Goal: Obtain resource: Obtain resource

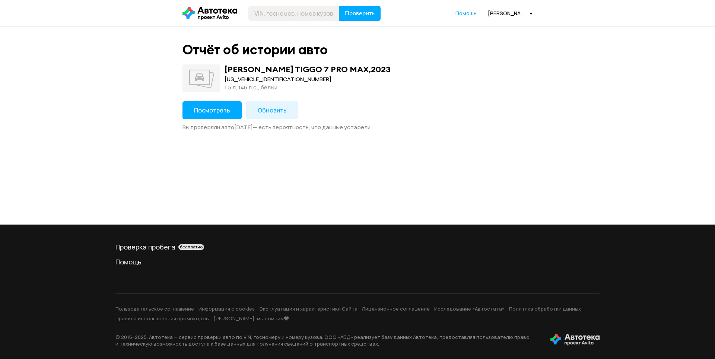
click at [221, 109] on span "Посмотреть" at bounding box center [212, 110] width 36 height 8
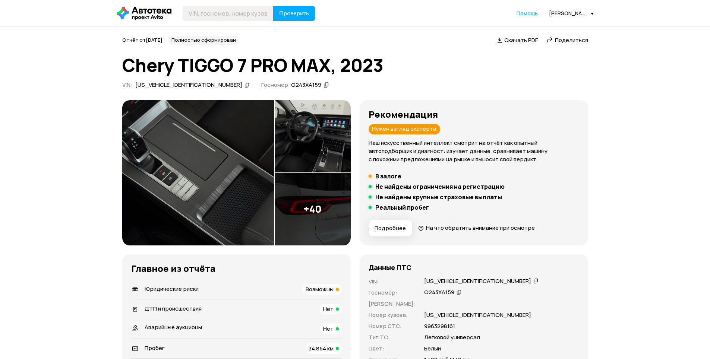
drag, startPoint x: 558, startPoint y: 41, endPoint x: 512, endPoint y: 68, distance: 53.6
click at [558, 41] on span "Поделиться" at bounding box center [571, 40] width 33 height 8
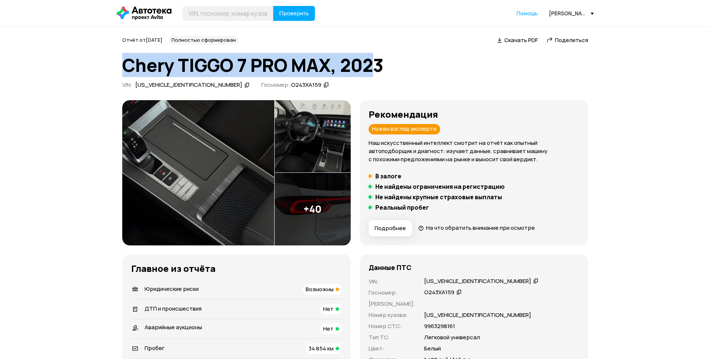
drag, startPoint x: 118, startPoint y: 63, endPoint x: 392, endPoint y: 66, distance: 273.8
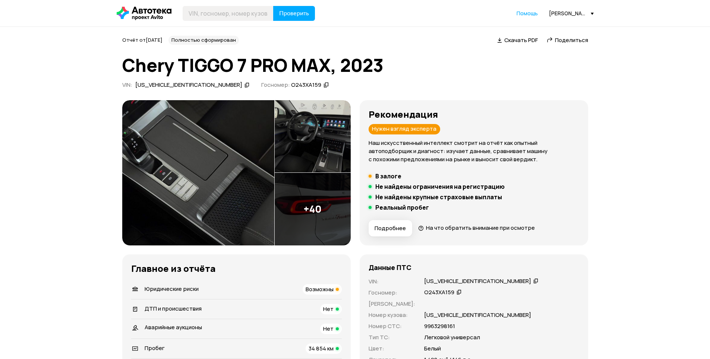
click at [393, 67] on h1 "Chery TIGGO 7 PRO MAX, 2023" at bounding box center [355, 65] width 466 height 20
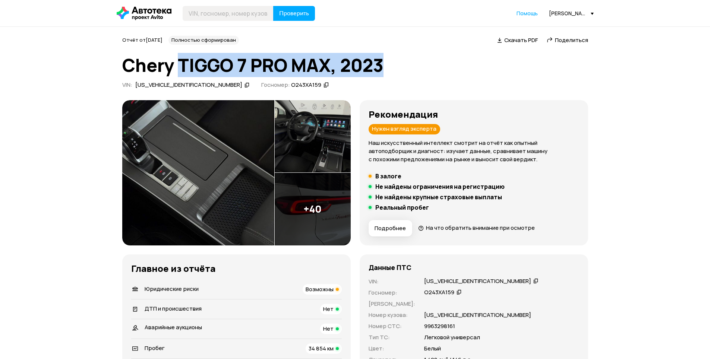
drag, startPoint x: 375, startPoint y: 64, endPoint x: 172, endPoint y: 67, distance: 203.4
click at [176, 67] on h1 "Chery TIGGO 7 PRO MAX, 2023" at bounding box center [355, 65] width 466 height 20
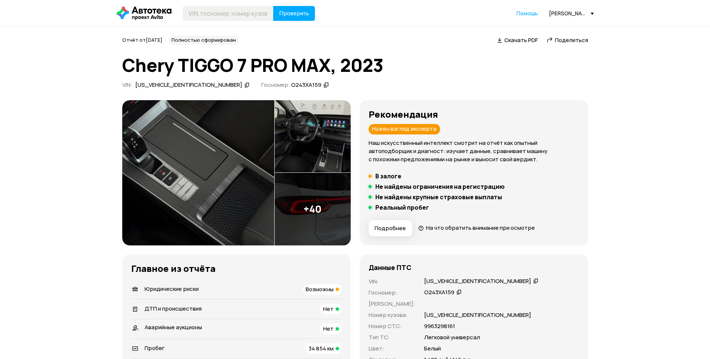
click at [156, 68] on h1 "Chery TIGGO 7 PRO MAX, 2023" at bounding box center [355, 65] width 466 height 20
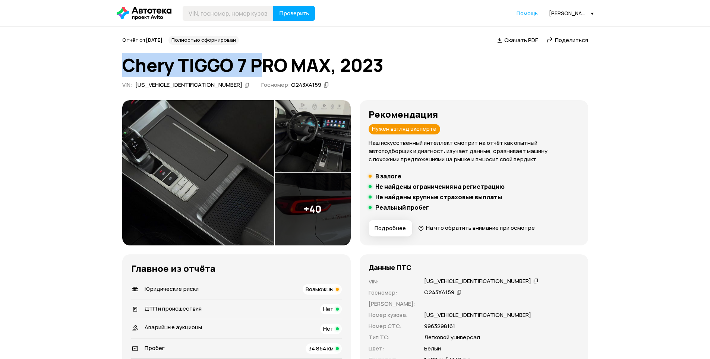
drag, startPoint x: 124, startPoint y: 67, endPoint x: 264, endPoint y: 63, distance: 140.1
click at [261, 64] on h1 "Chery TIGGO 7 PRO MAX, 2023" at bounding box center [355, 65] width 466 height 20
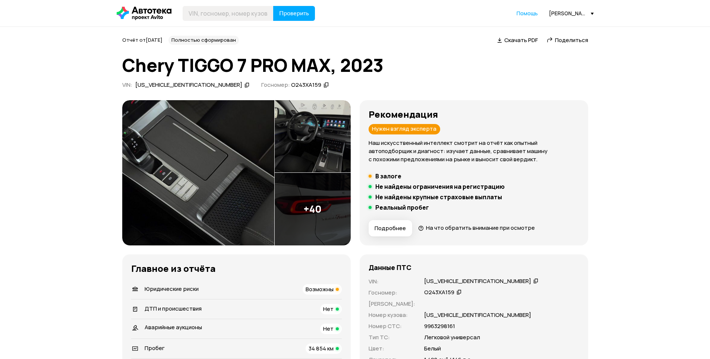
click at [302, 64] on h1 "Chery TIGGO 7 PRO MAX, 2023" at bounding box center [355, 65] width 466 height 20
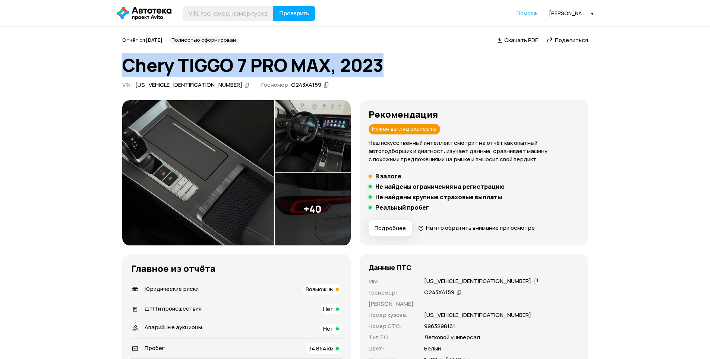
drag, startPoint x: 393, startPoint y: 66, endPoint x: 128, endPoint y: 66, distance: 265.2
click at [128, 66] on h1 "Chery TIGGO 7 PRO MAX, 2023" at bounding box center [355, 65] width 466 height 20
click at [129, 65] on h1 "Chery TIGGO 7 PRO MAX, 2023" at bounding box center [355, 65] width 466 height 20
drag, startPoint x: 124, startPoint y: 65, endPoint x: 382, endPoint y: 61, distance: 258.2
click at [382, 61] on h1 "Chery TIGGO 7 PRO MAX, 2023" at bounding box center [355, 65] width 466 height 20
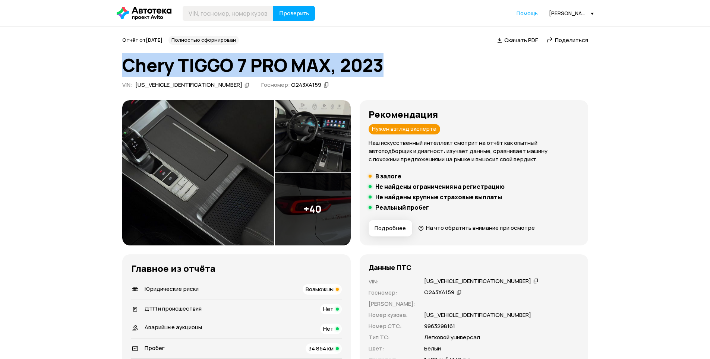
click at [382, 61] on h1 "Chery TIGGO 7 PRO MAX, 2023" at bounding box center [355, 65] width 466 height 20
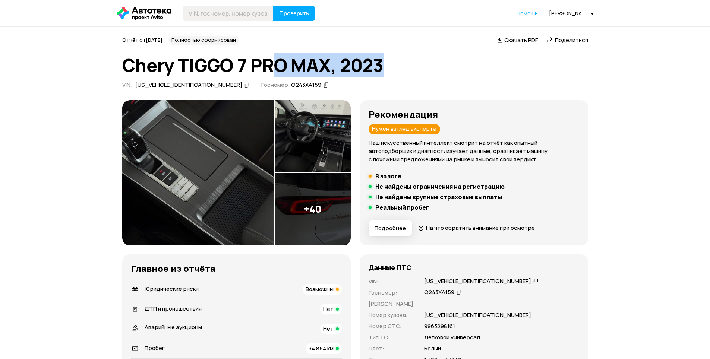
drag, startPoint x: 386, startPoint y: 64, endPoint x: 275, endPoint y: 66, distance: 111.4
click at [275, 66] on h1 "Chery TIGGO 7 PRO MAX, 2023" at bounding box center [355, 65] width 466 height 20
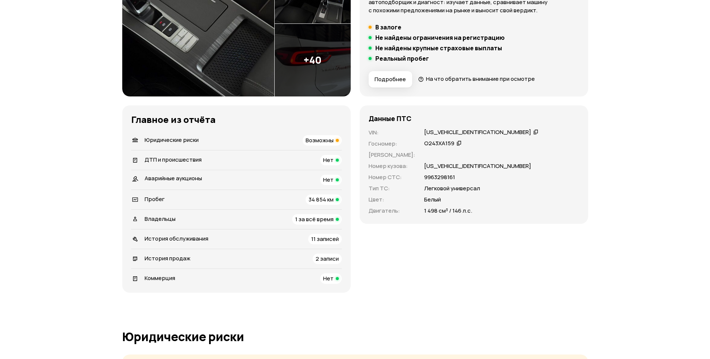
click at [321, 140] on span "Возможны" at bounding box center [319, 140] width 28 height 8
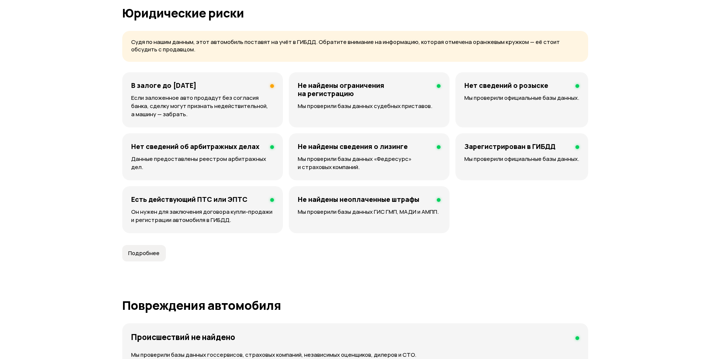
scroll to position [479, 0]
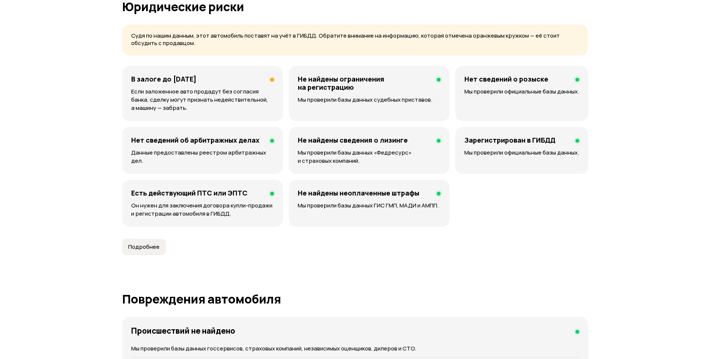
click at [256, 107] on p "Если заложенное авто продадут без согласия банка, сделку могут признать недейст…" at bounding box center [202, 100] width 143 height 25
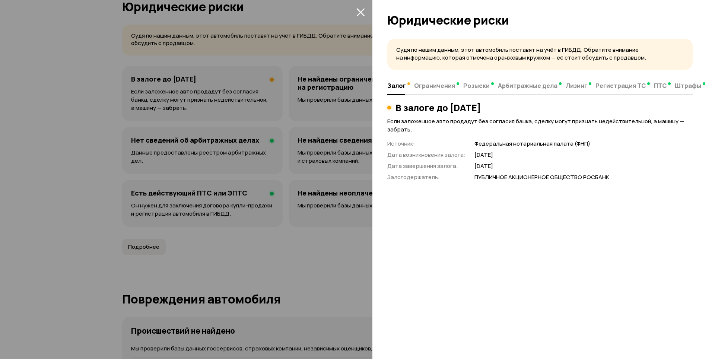
click at [361, 15] on icon "закрыть" at bounding box center [360, 12] width 9 height 9
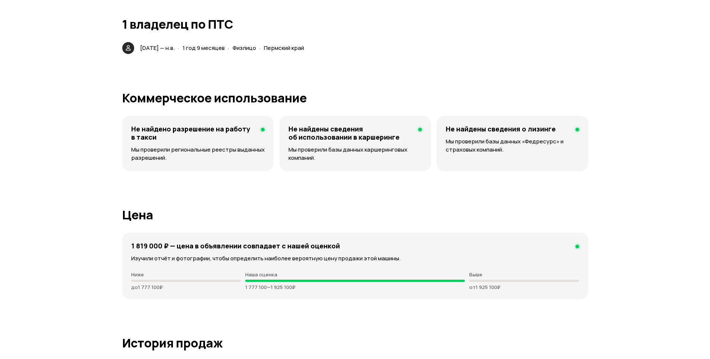
scroll to position [1639, 0]
